Goal: Use online tool/utility

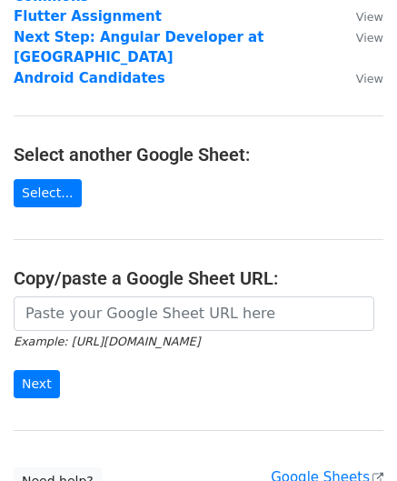
scroll to position [273, 0]
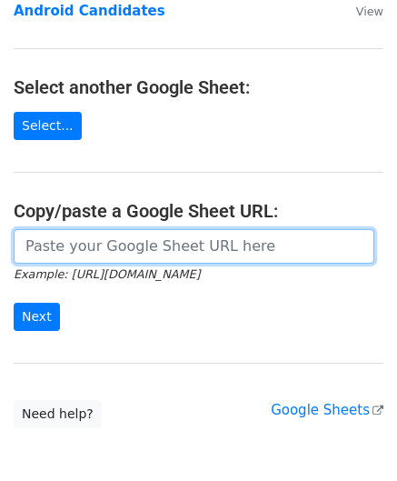
click at [132, 252] on input "url" at bounding box center [194, 246] width 361 height 35
paste input "[URL][DOMAIN_NAME]"
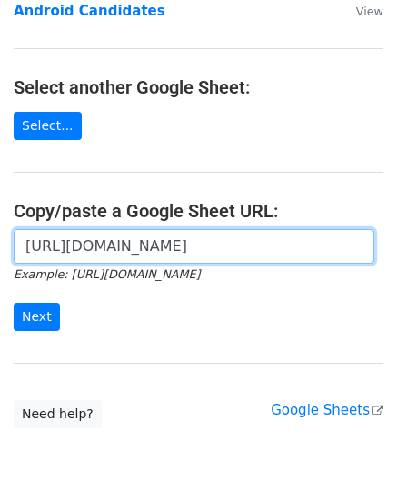
scroll to position [0, 411]
type input "https://docs.google.com/spreadsheets/d/1Bvye6XUQN9WSGmcUYOEesHGCX9qx6odij61esc2…"
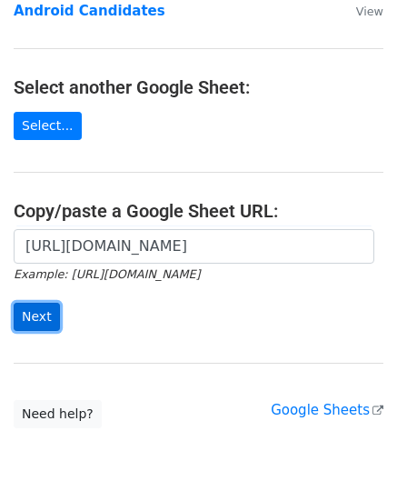
click at [49, 308] on input "Next" at bounding box center [37, 317] width 46 height 28
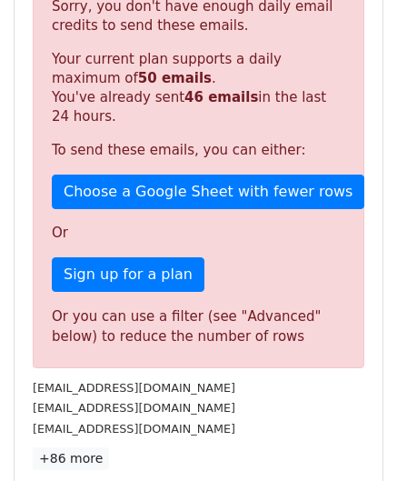
scroll to position [363, 0]
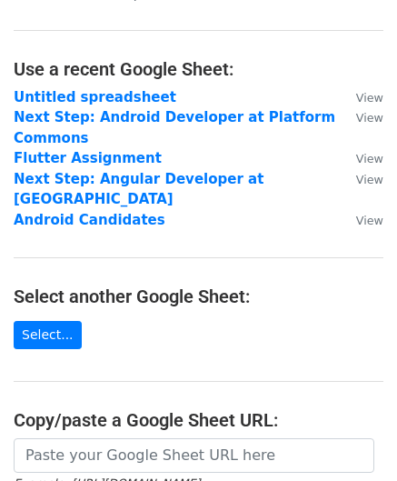
scroll to position [91, 0]
